Goal: Connect with others: Participate in discussion

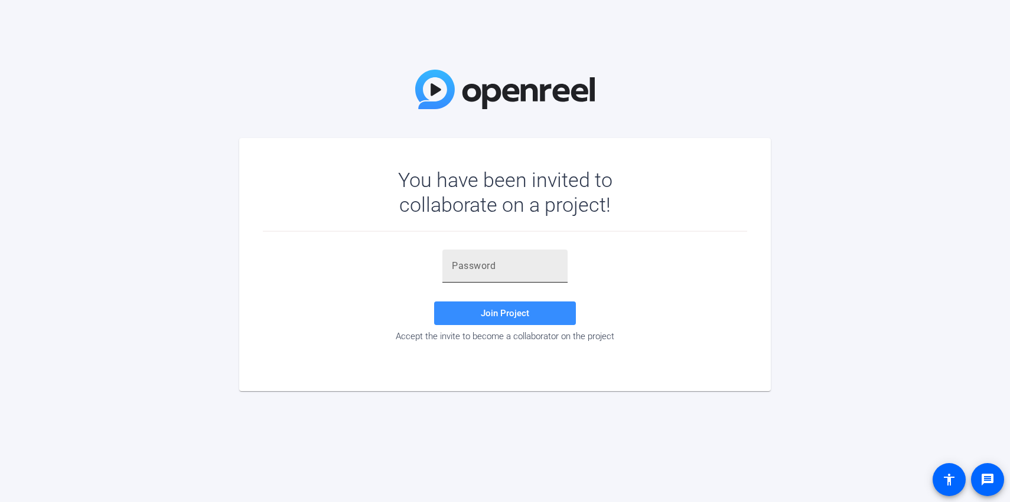
click at [493, 279] on div at bounding box center [505, 266] width 106 height 33
paste input "~[65@X"
type input "~[65@X"
click at [513, 316] on span "Join Project" at bounding box center [505, 313] width 48 height 11
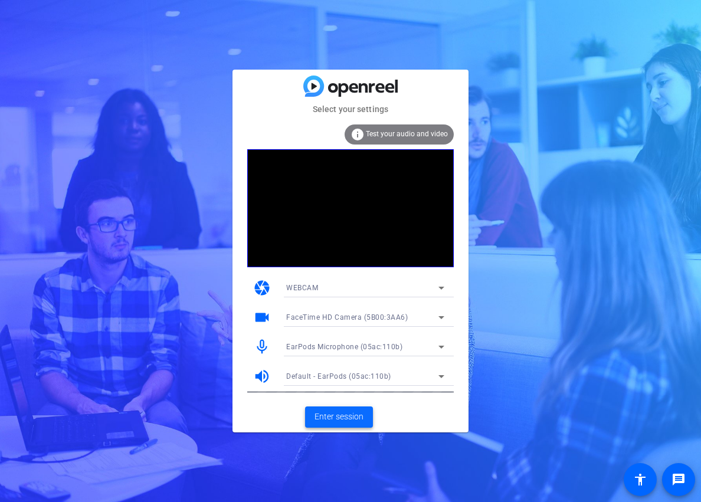
click at [358, 413] on span "Enter session" at bounding box center [339, 417] width 49 height 12
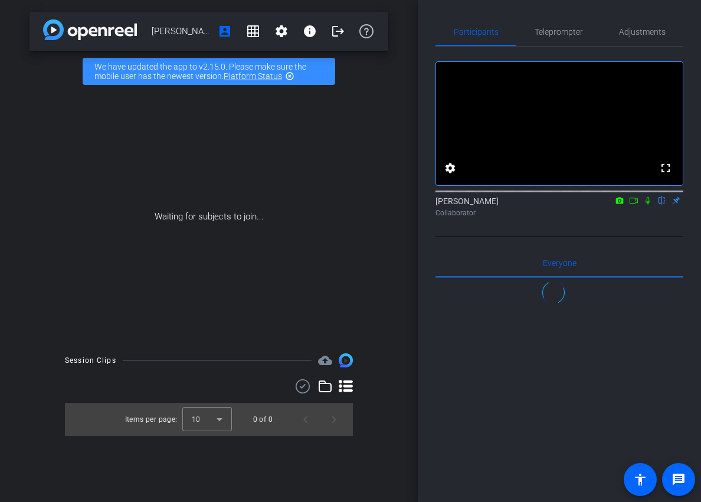
click at [636, 205] on icon at bounding box center [633, 201] width 9 height 8
click at [658, 205] on icon at bounding box center [662, 201] width 9 height 8
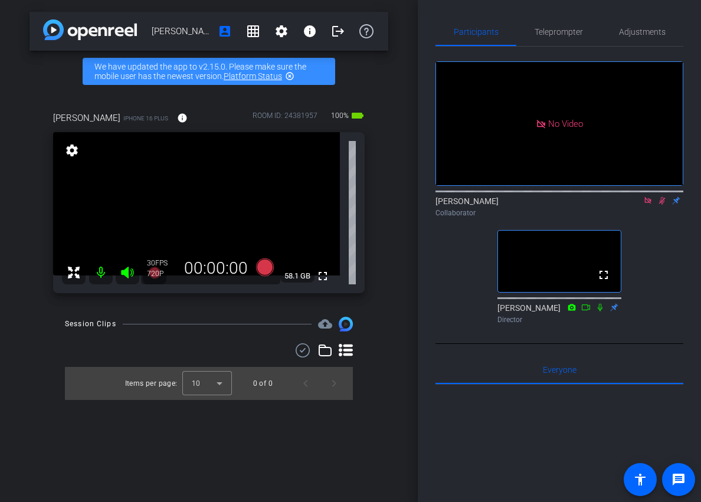
click at [659, 290] on div "No Video [PERSON_NAME] Collaborator fullscreen [PERSON_NAME] Director" at bounding box center [560, 188] width 248 height 282
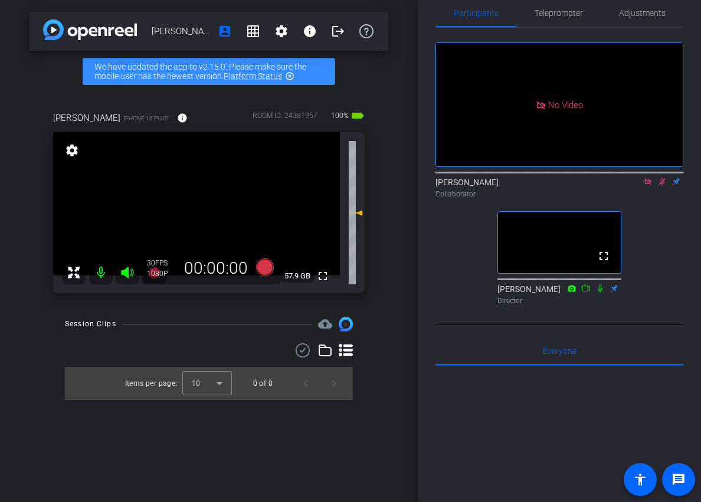
scroll to position [19, 0]
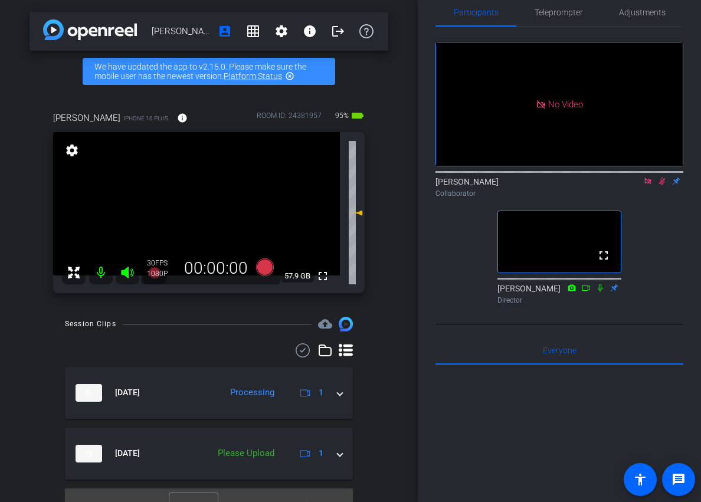
click at [677, 350] on div "No Video [PERSON_NAME] Collaborator fullscreen [PERSON_NAME] Director Everyone …" at bounding box center [560, 377] width 248 height 700
click at [651, 187] on mat-icon at bounding box center [648, 181] width 14 height 11
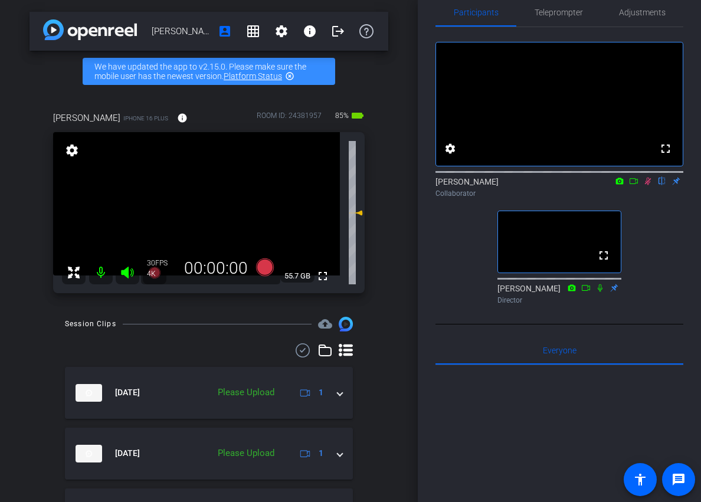
click at [647, 187] on mat-icon at bounding box center [648, 181] width 14 height 11
click at [651, 185] on icon at bounding box center [648, 181] width 9 height 8
click at [648, 185] on icon at bounding box center [648, 181] width 9 height 8
click at [646, 185] on icon at bounding box center [648, 182] width 6 height 8
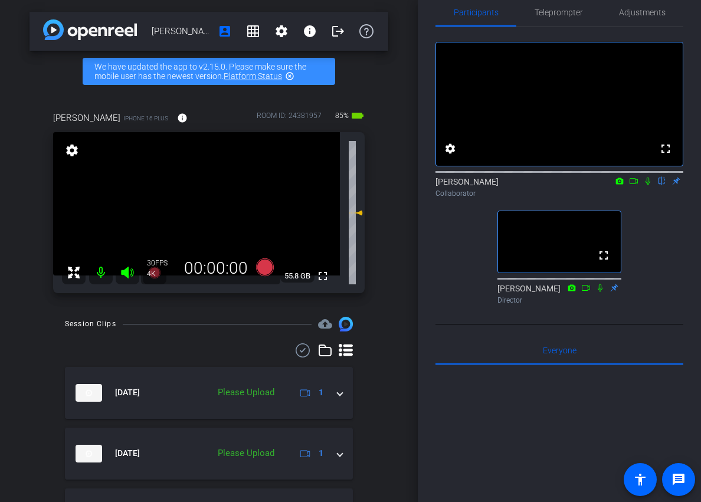
click at [646, 185] on icon at bounding box center [648, 182] width 5 height 8
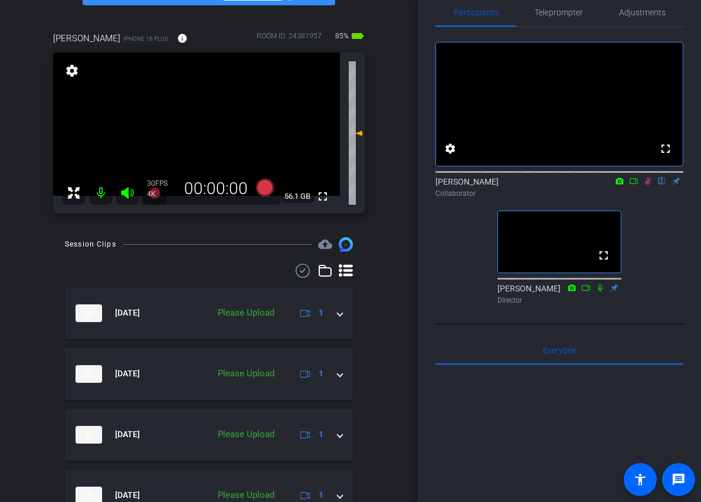
scroll to position [70, 0]
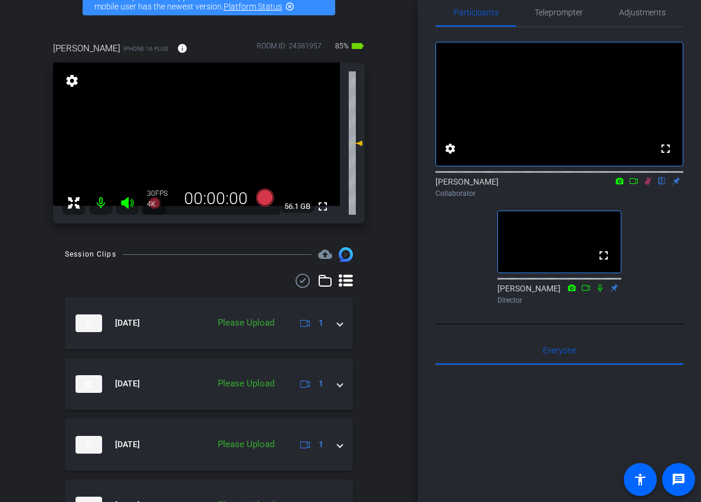
click at [652, 244] on div "fullscreen settings [PERSON_NAME] flip Collaborator fullscreen [PERSON_NAME] Di…" at bounding box center [560, 168] width 248 height 282
click at [650, 255] on div "fullscreen settings [PERSON_NAME] flip Collaborator fullscreen [PERSON_NAME] Di…" at bounding box center [560, 168] width 248 height 282
click at [632, 185] on icon at bounding box center [633, 181] width 9 height 8
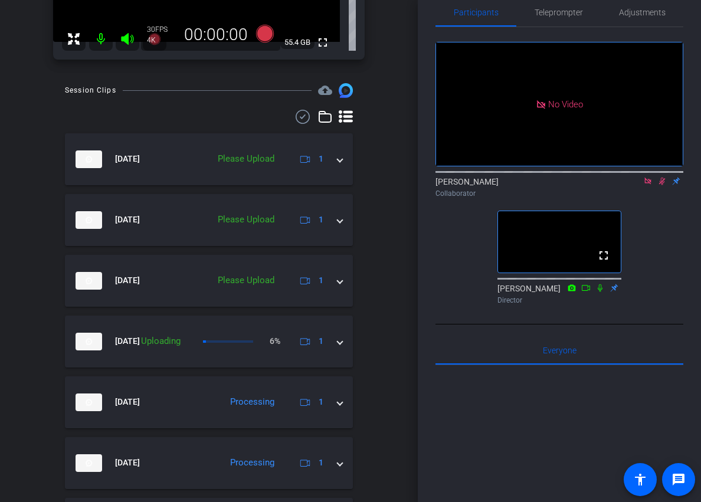
scroll to position [187, 0]
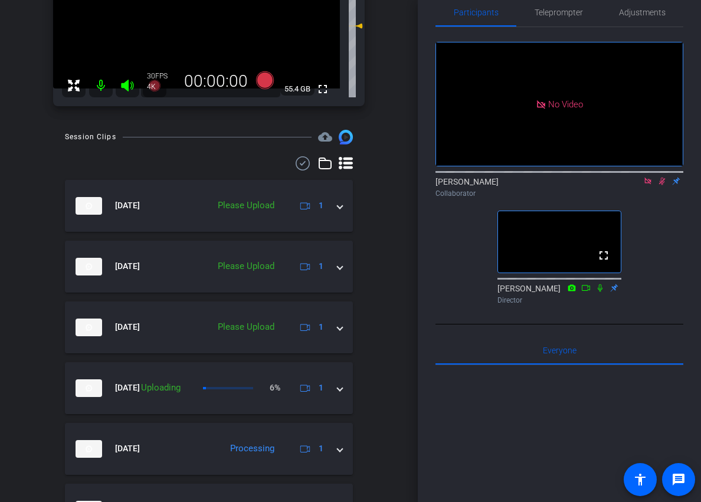
click at [651, 185] on icon at bounding box center [648, 181] width 9 height 8
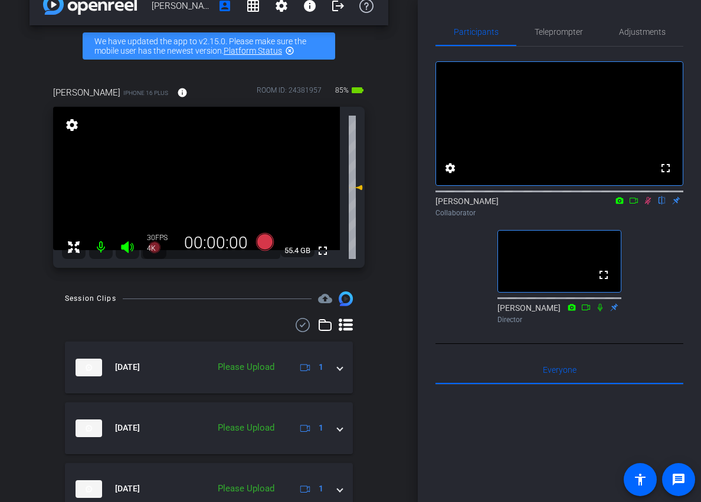
scroll to position [17, 0]
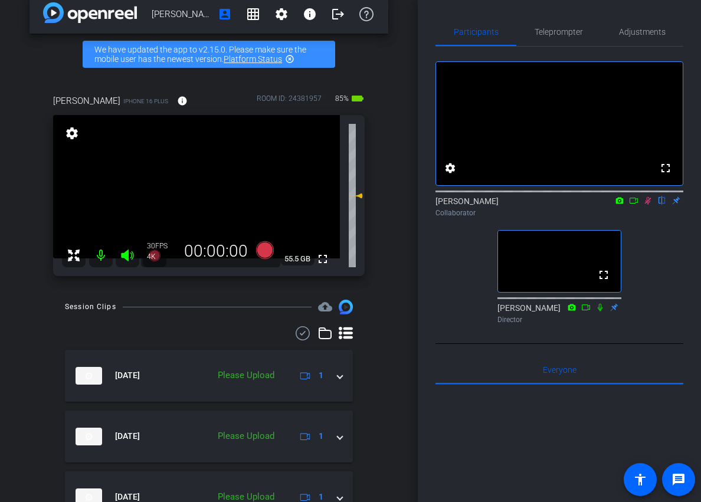
click at [634, 205] on icon at bounding box center [633, 201] width 9 height 8
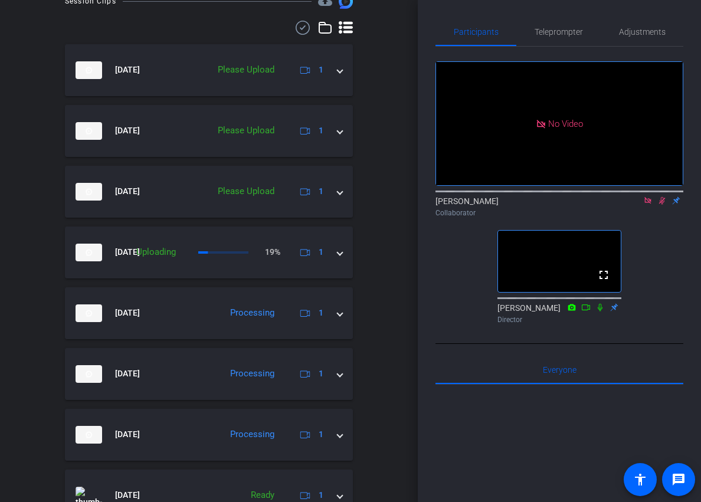
scroll to position [322, 0]
